Goal: Find specific page/section: Find specific page/section

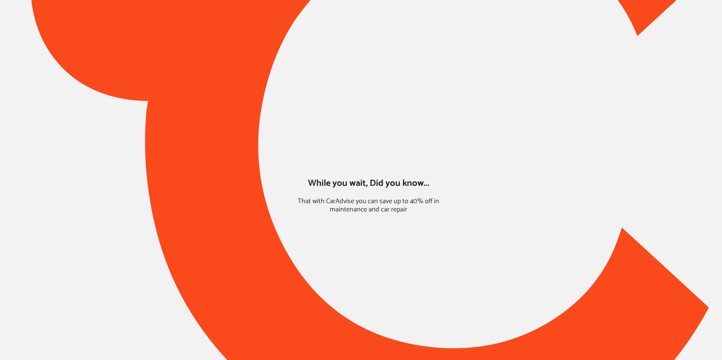
type input "*****"
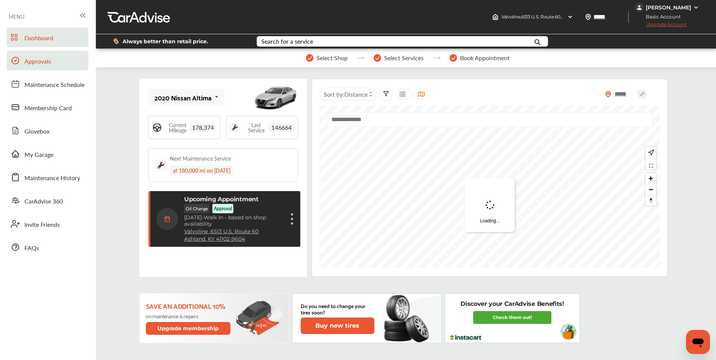
click at [23, 61] on link "Approvals" at bounding box center [48, 61] width 82 height 20
